Goal: Information Seeking & Learning: Find specific fact

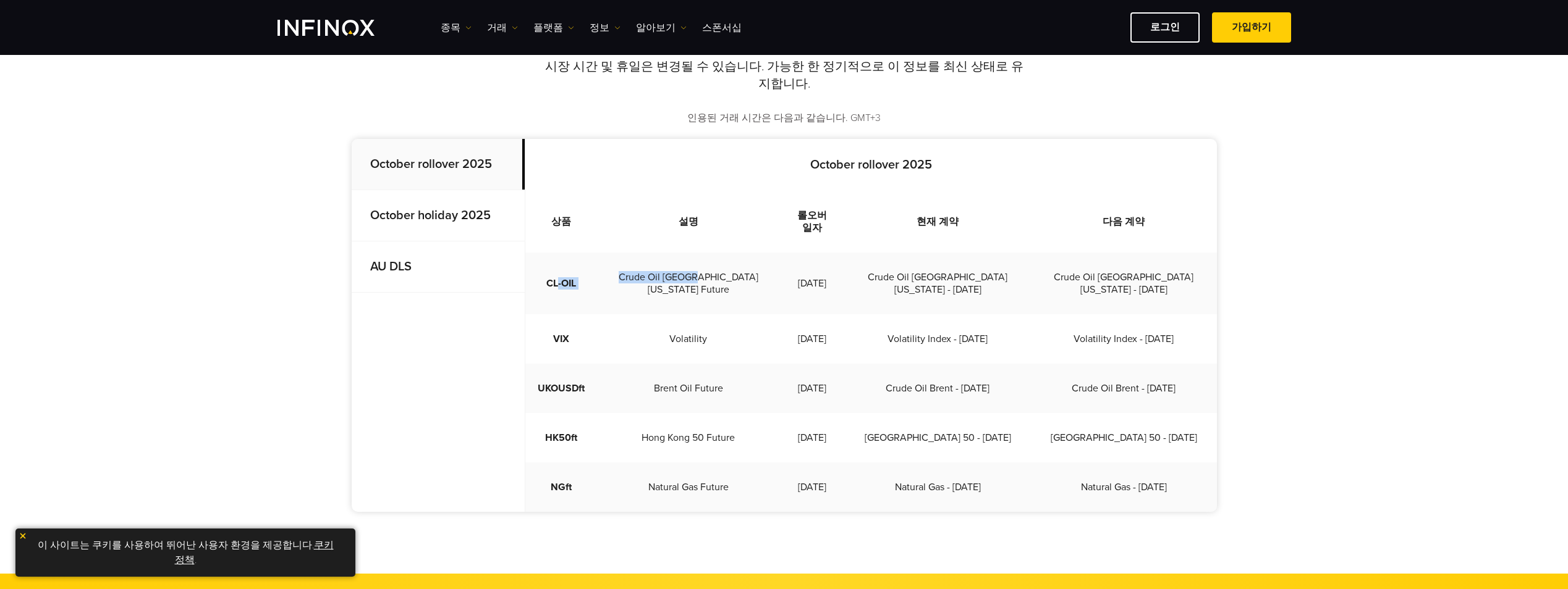
drag, startPoint x: 561, startPoint y: 264, endPoint x: 695, endPoint y: 270, distance: 134.1
click at [695, 270] on tr "CL-OIL Crude Oil [GEOGRAPHIC_DATA][US_STATE] Future [DATE] Crude Oil [GEOGRAPHI…" at bounding box center [871, 284] width 691 height 62
drag, startPoint x: 695, startPoint y: 270, endPoint x: 703, endPoint y: 266, distance: 8.9
click at [703, 266] on td "Crude Oil [GEOGRAPHIC_DATA][US_STATE] Future" at bounding box center [688, 284] width 183 height 62
drag, startPoint x: 793, startPoint y: 265, endPoint x: 930, endPoint y: 265, distance: 137.0
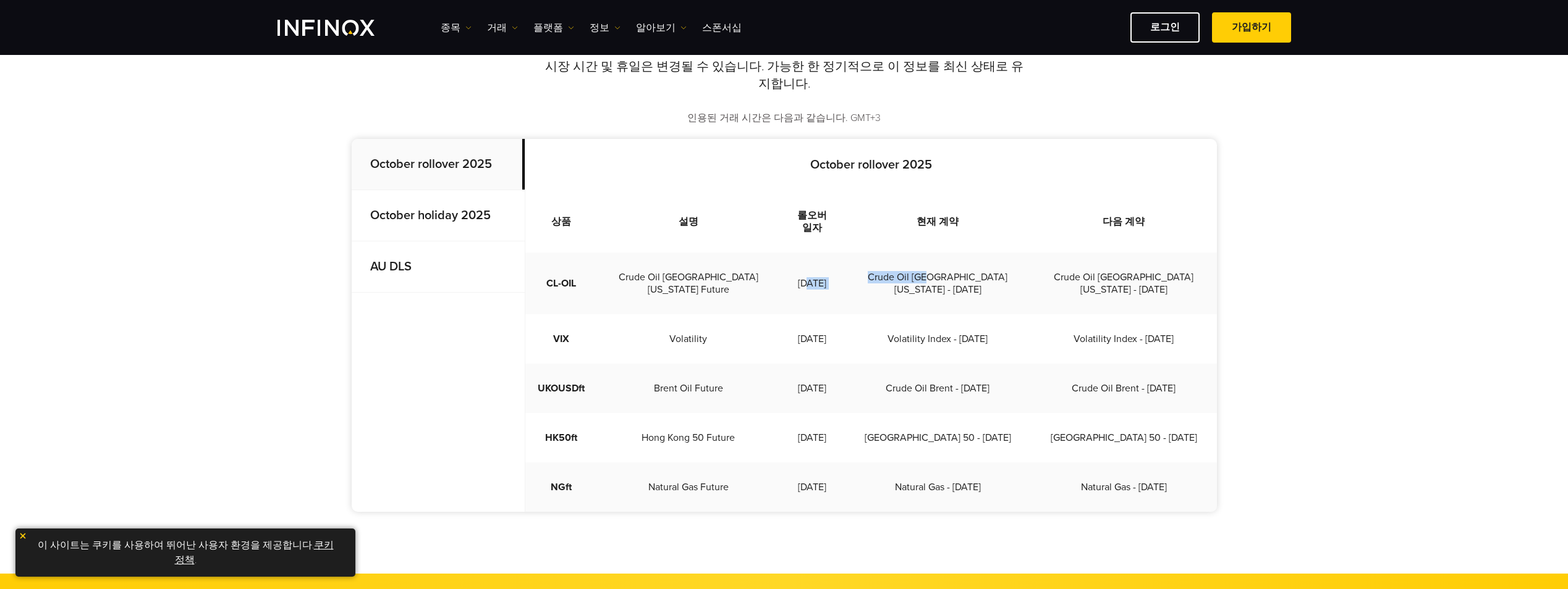
click at [930, 265] on tr "CL-OIL Crude Oil [GEOGRAPHIC_DATA][US_STATE] Future [DATE] Crude Oil [GEOGRAPHI…" at bounding box center [871, 284] width 691 height 62
drag, startPoint x: 930, startPoint y: 265, endPoint x: 806, endPoint y: 264, distance: 124.0
click at [806, 264] on td "[DATE]" at bounding box center [811, 284] width 65 height 62
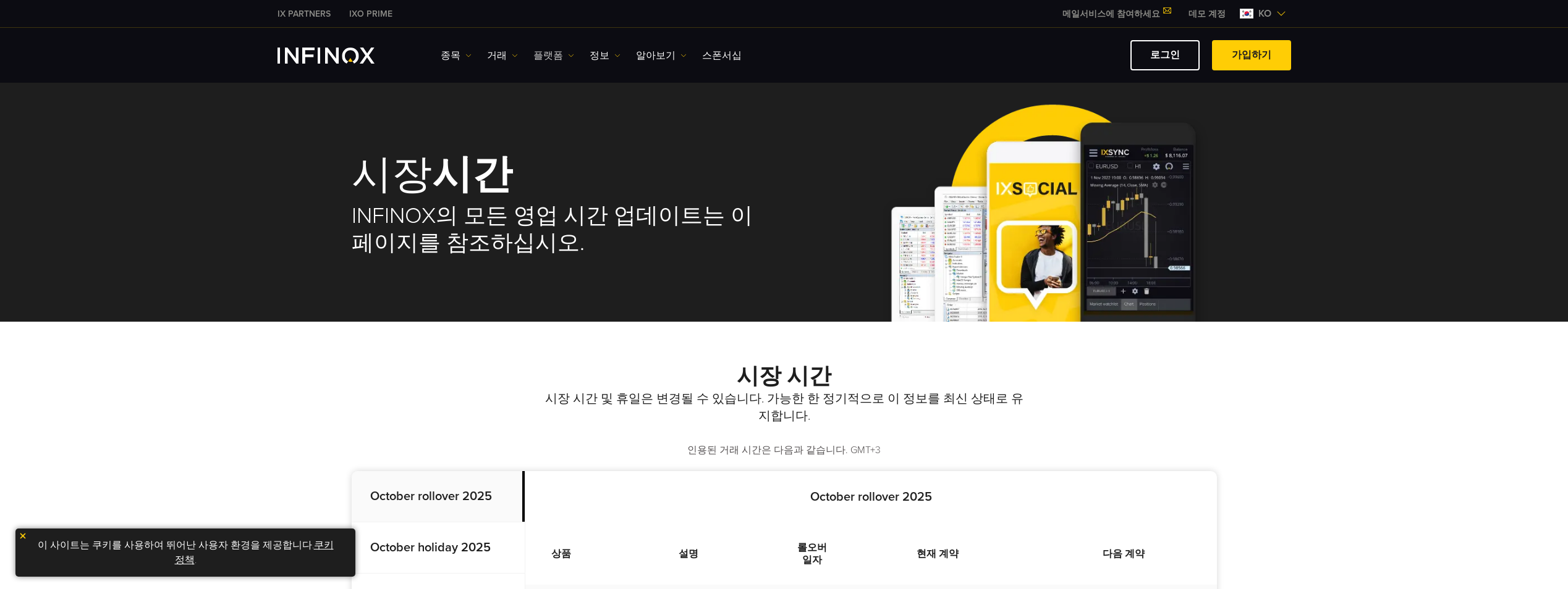
click at [537, 57] on link "플랫폼" at bounding box center [554, 55] width 41 height 15
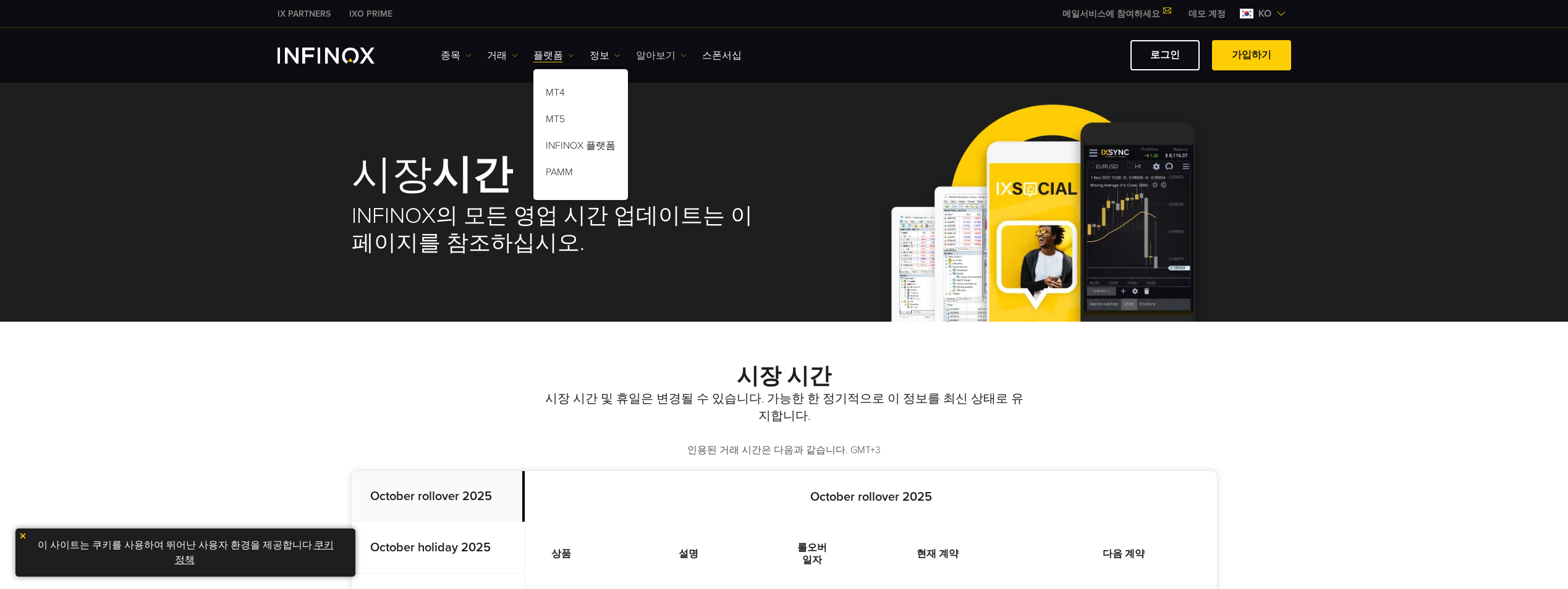
click at [663, 60] on link "알아보기" at bounding box center [661, 55] width 50 height 15
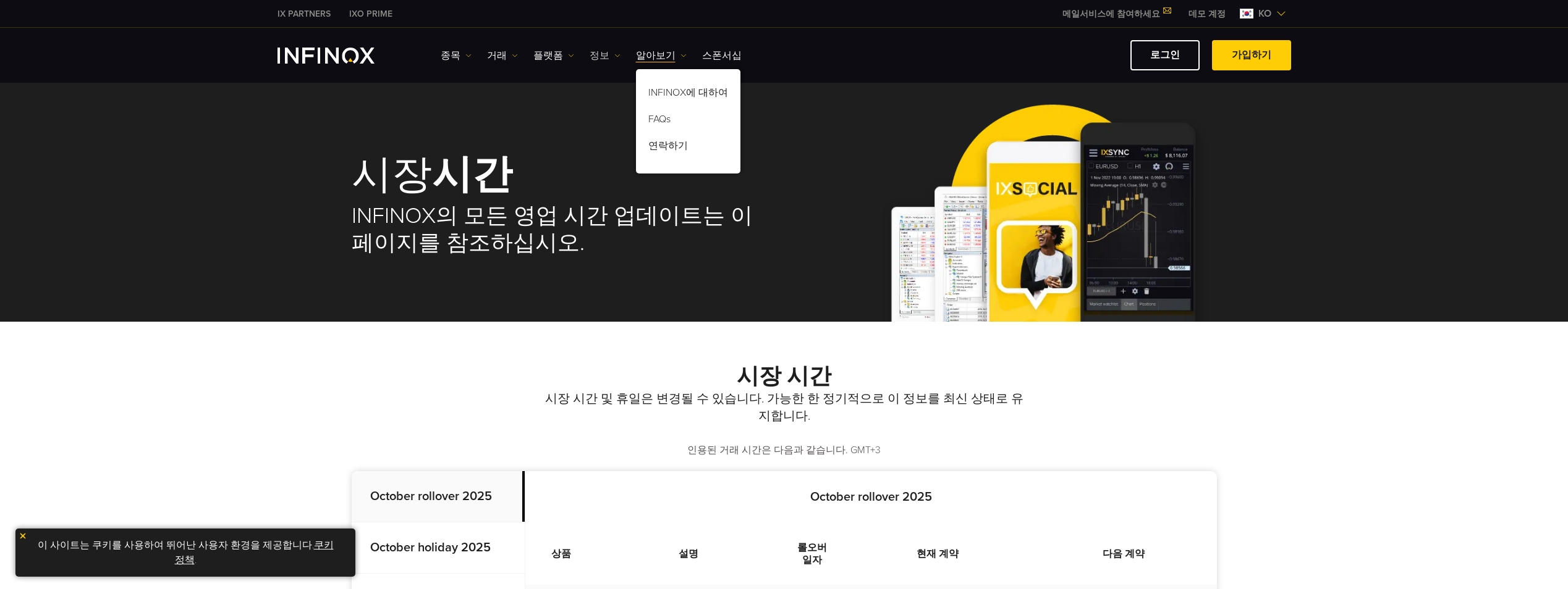
click at [602, 57] on link "정보" at bounding box center [604, 55] width 31 height 15
